Goal: Task Accomplishment & Management: Manage account settings

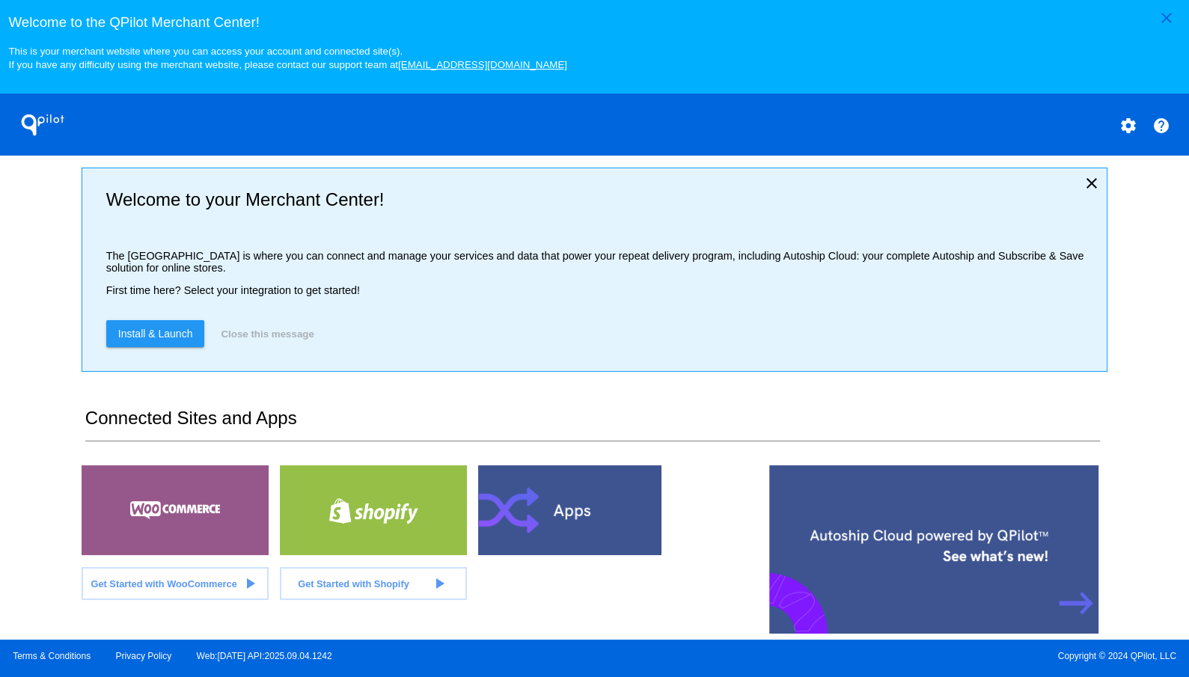
click at [16, 251] on div "close Welcome to the [GEOGRAPHIC_DATA]! This is your merchant website where you…" at bounding box center [594, 320] width 1189 height 640
click at [46, 277] on div "close Welcome to the [GEOGRAPHIC_DATA]! This is your merchant website where you…" at bounding box center [594, 320] width 1189 height 640
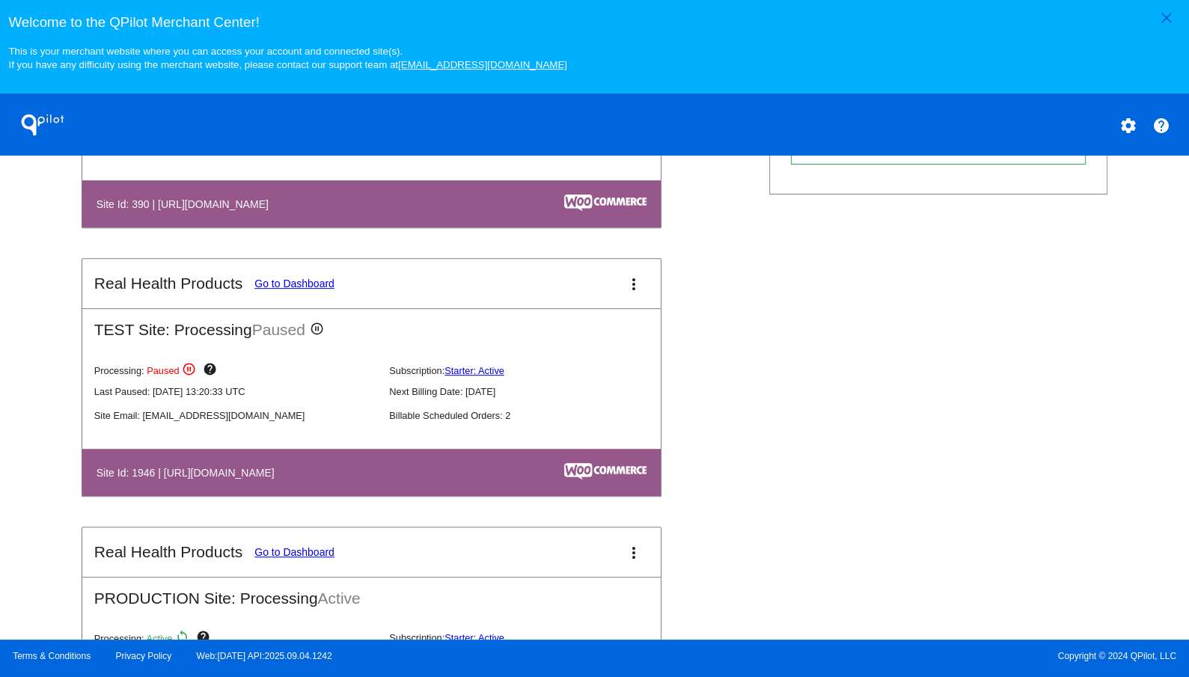
scroll to position [868, 0]
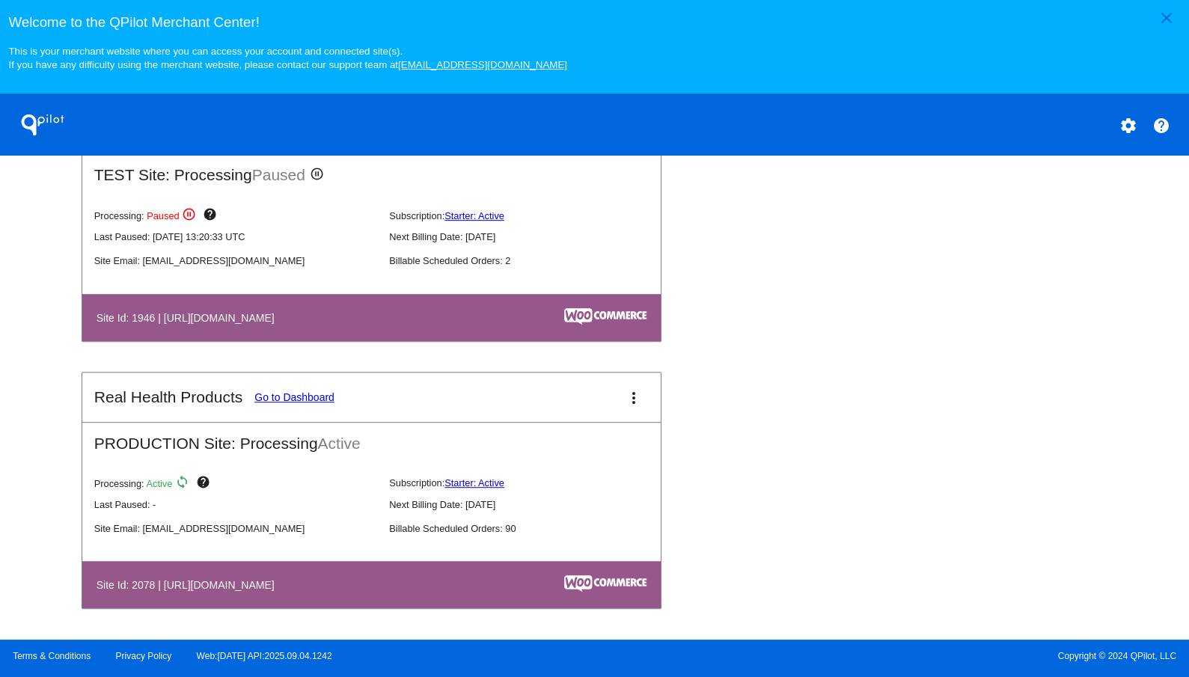
click at [316, 394] on link "Go to Dashboard" at bounding box center [295, 398] width 80 height 12
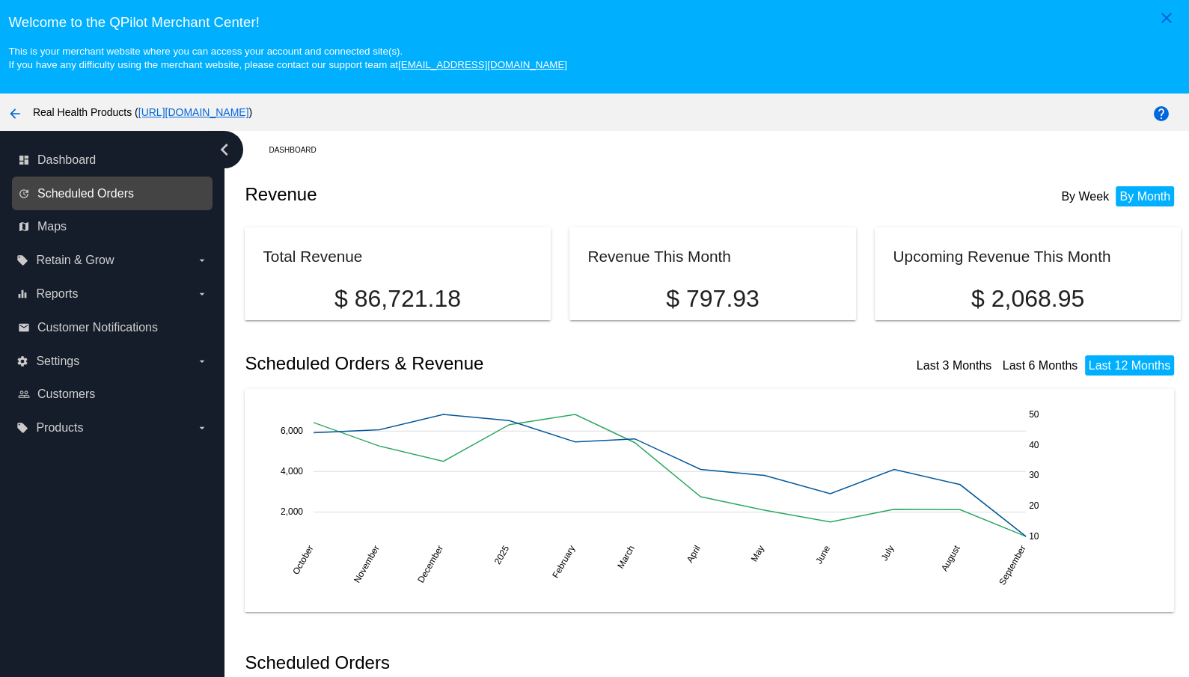
click at [122, 197] on span "Scheduled Orders" at bounding box center [85, 193] width 97 height 13
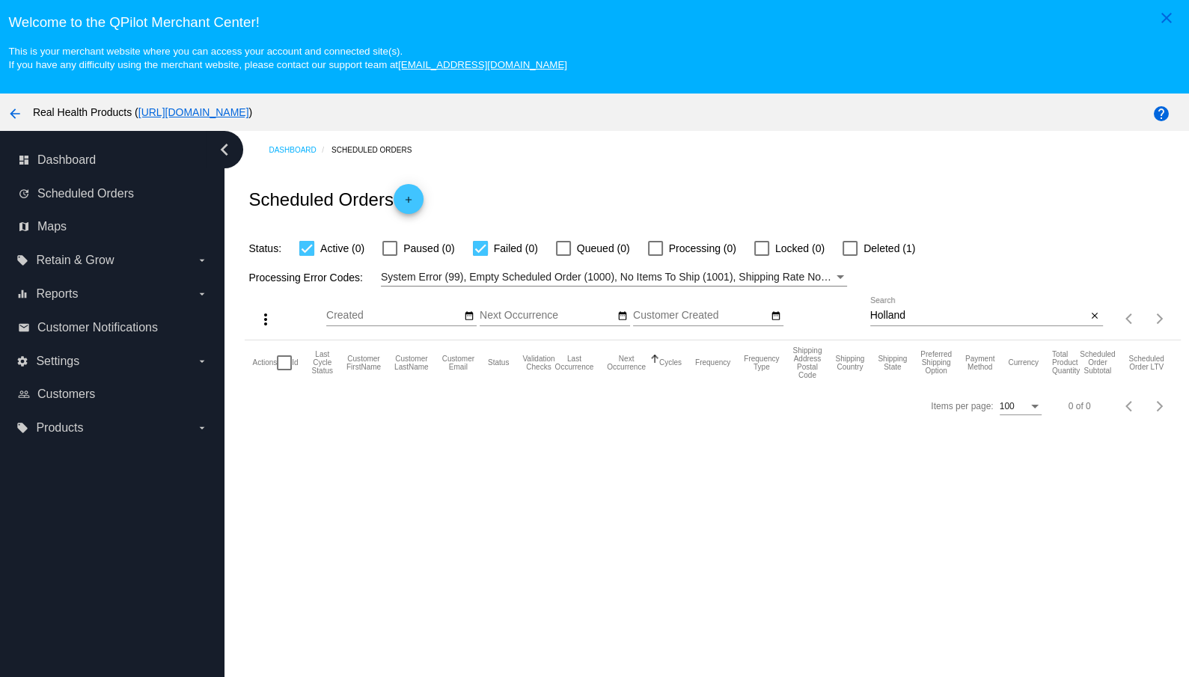
click at [890, 319] on input "Holland" at bounding box center [979, 316] width 217 height 12
paste input "[PERSON_NAME]"
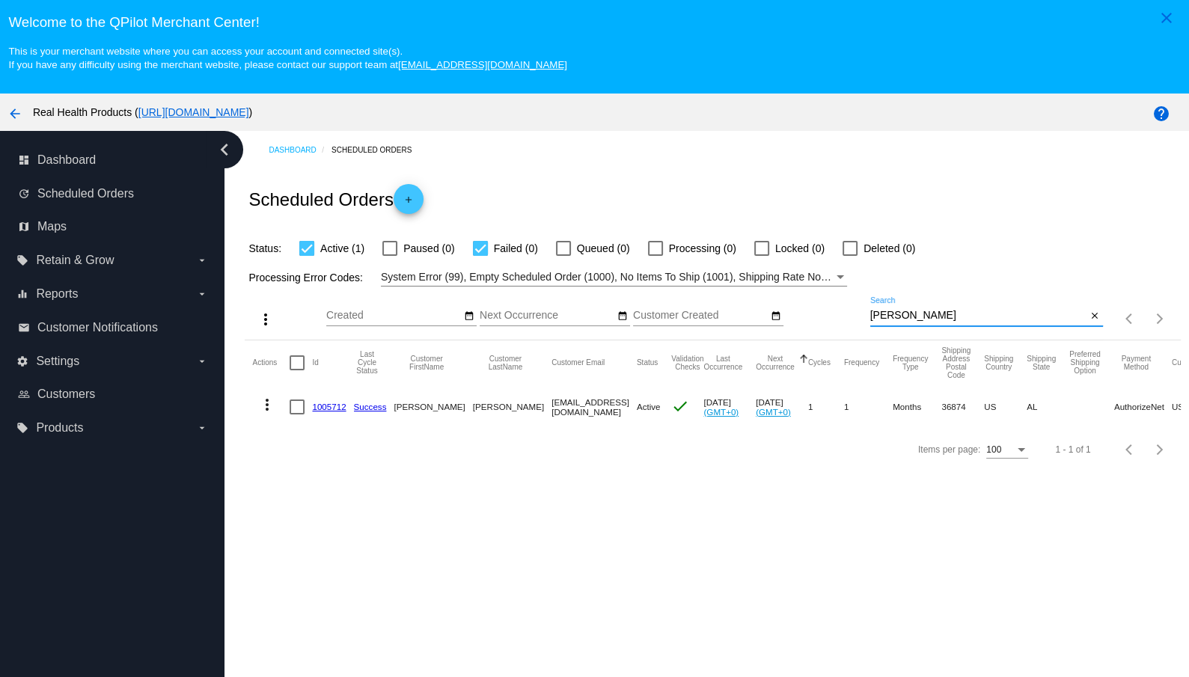
type input "[PERSON_NAME]"
click at [298, 409] on div at bounding box center [297, 407] width 15 height 15
click at [297, 415] on input "checkbox" at bounding box center [296, 415] width 1 height 1
checkbox input "true"
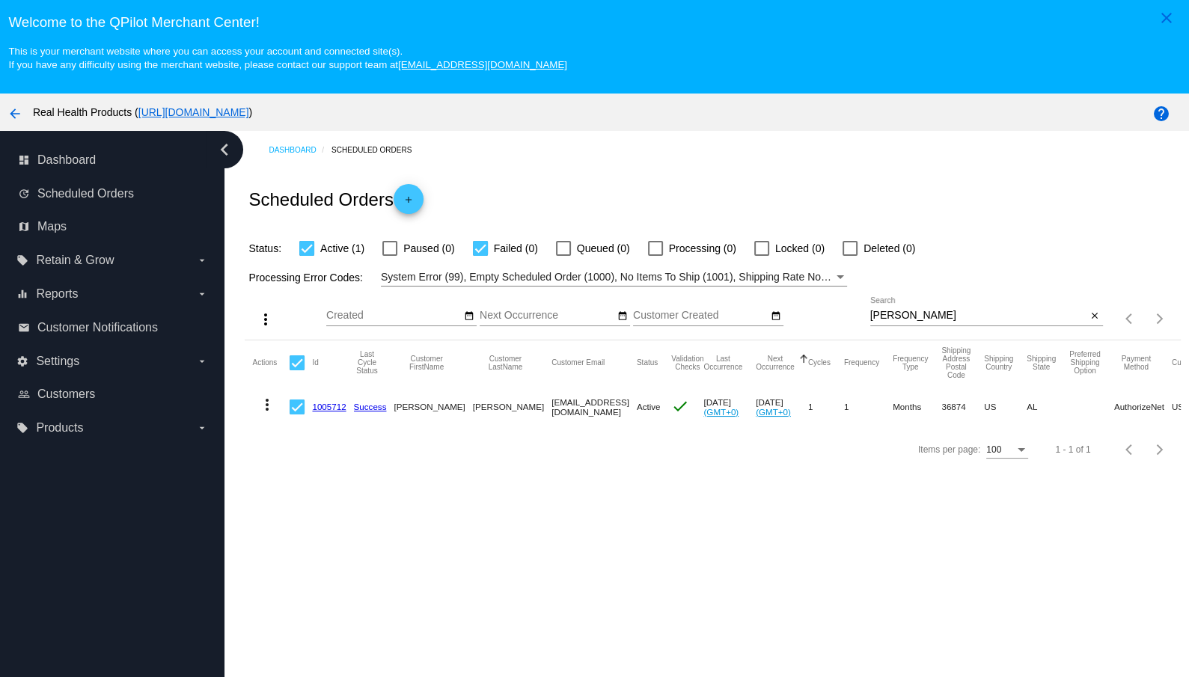
click at [269, 406] on mat-icon "more_vert" at bounding box center [267, 405] width 18 height 18
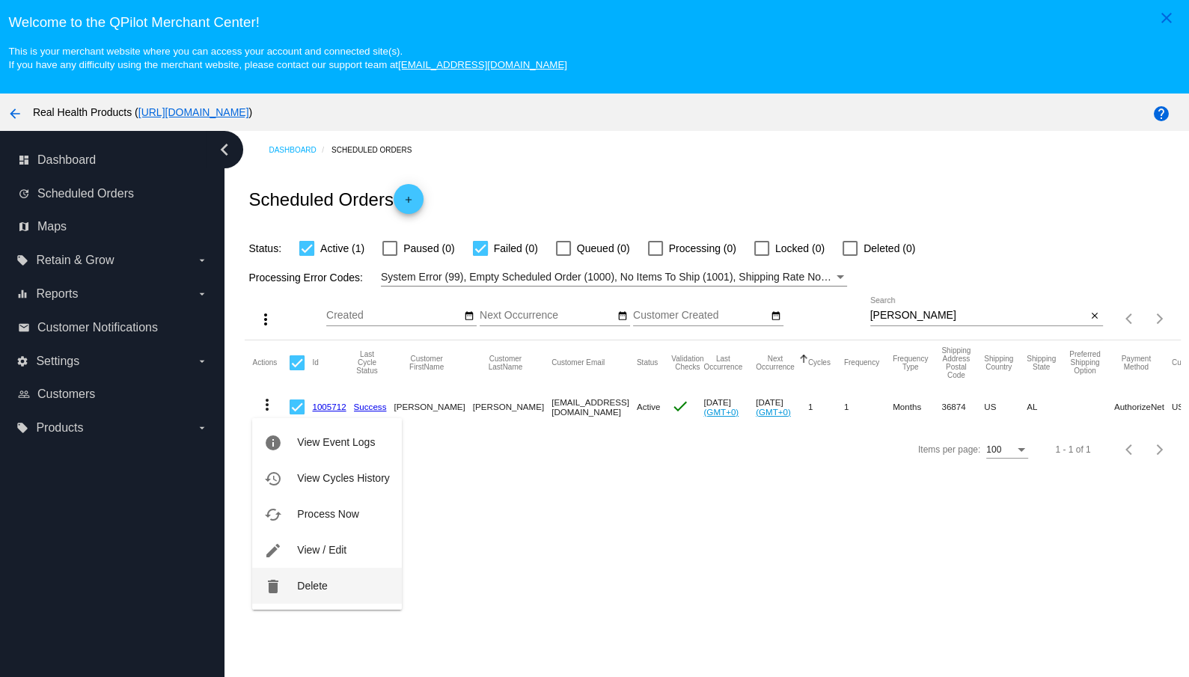
click at [340, 584] on button "delete Delete" at bounding box center [326, 586] width 149 height 36
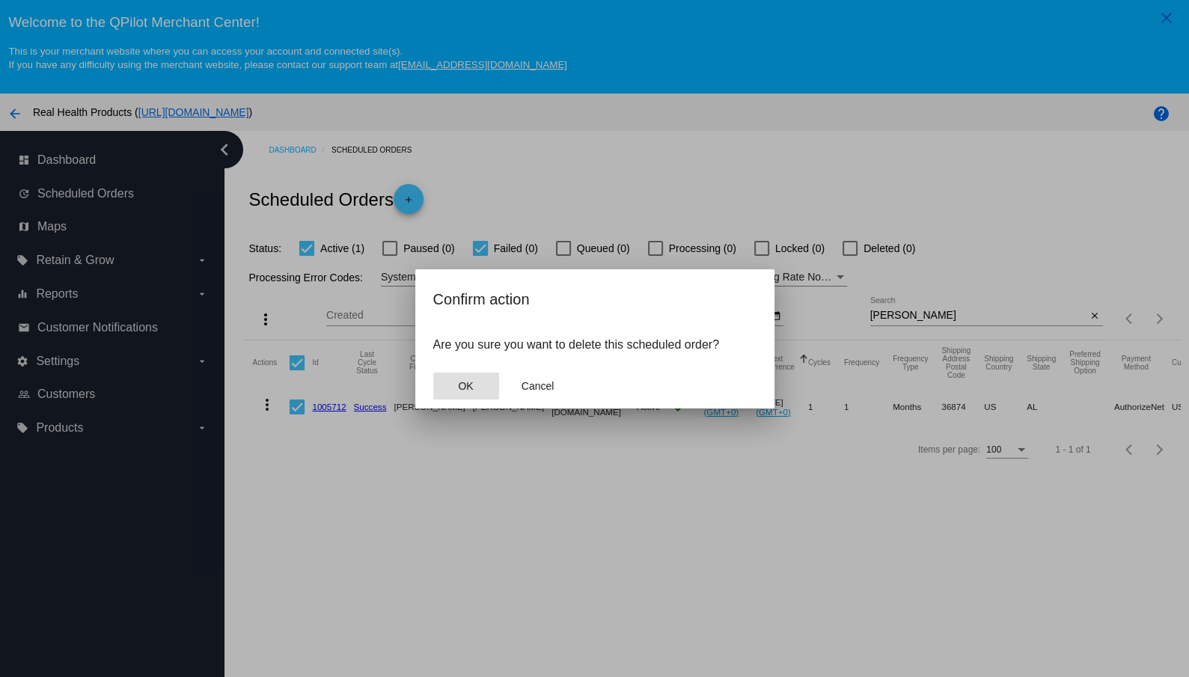
click at [472, 390] on span "OK" at bounding box center [465, 386] width 15 height 12
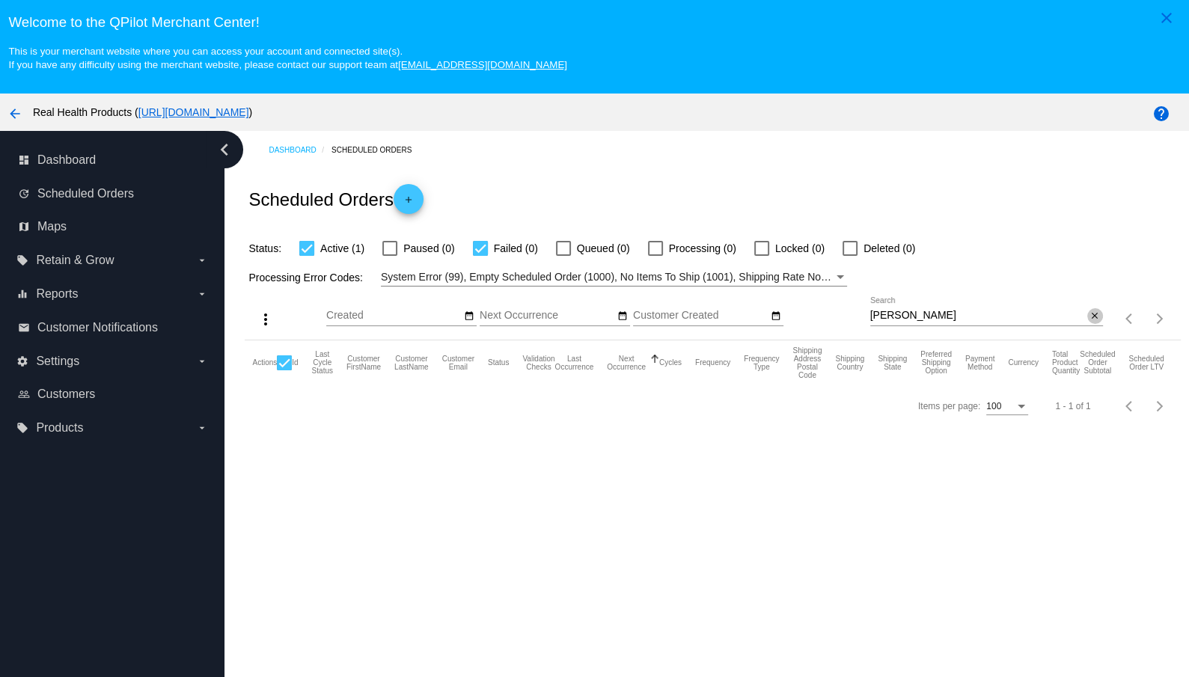
click at [1098, 320] on mat-icon "close" at bounding box center [1095, 317] width 10 height 12
